Goal: Information Seeking & Learning: Learn about a topic

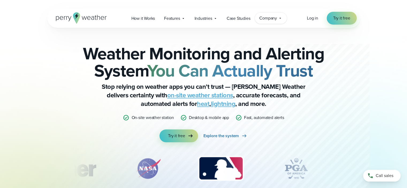
click at [264, 18] on span "Company" at bounding box center [268, 18] width 18 height 6
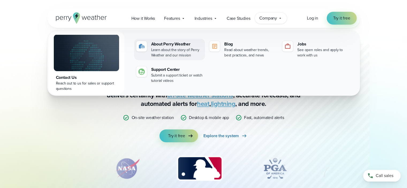
click at [176, 46] on div "About Perry Weather" at bounding box center [177, 44] width 52 height 6
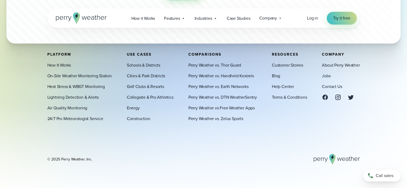
scroll to position [1542, 0]
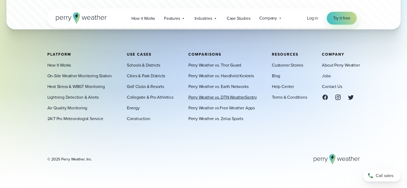
click at [226, 95] on link "Perry Weather vs. DTN WeatherSentry" at bounding box center [222, 97] width 68 height 6
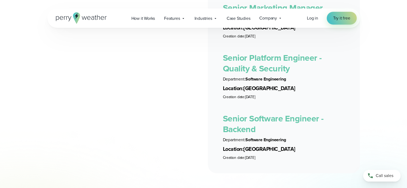
scroll to position [1299, 0]
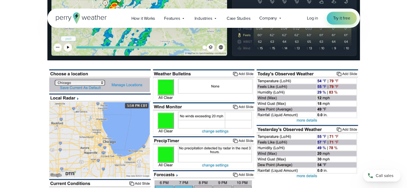
scroll to position [2144, 0]
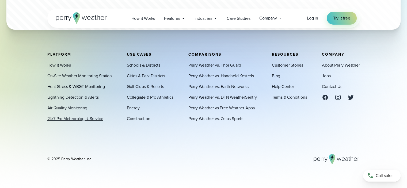
click at [79, 119] on link "24/7 Pro Meteorologist Service" at bounding box center [75, 118] width 56 height 6
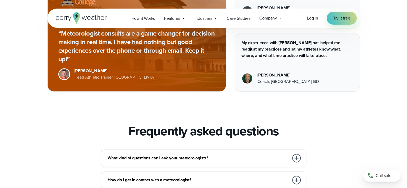
scroll to position [1103, 0]
